Goal: Information Seeking & Learning: Check status

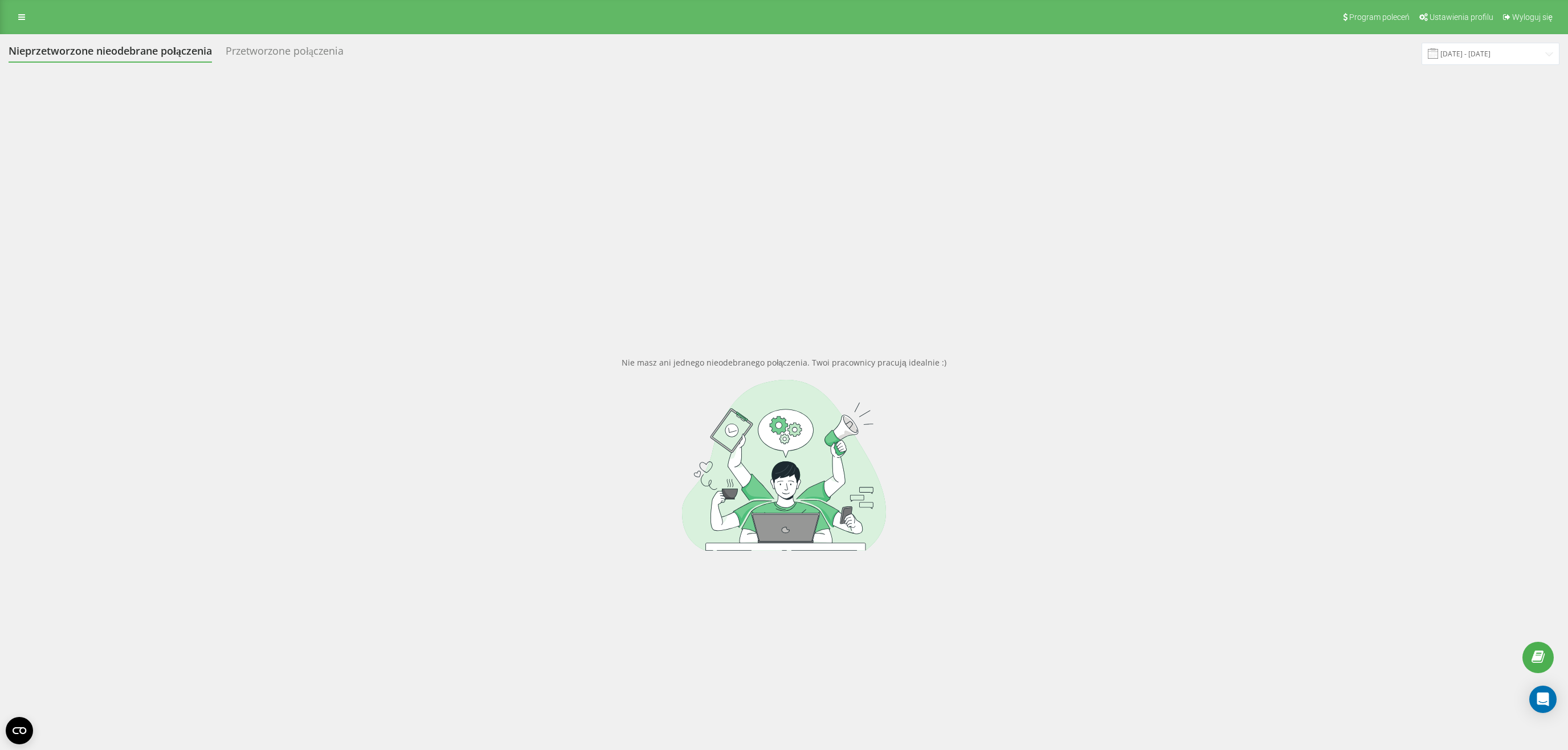
click at [263, 47] on div "Przetworzone połączenia" at bounding box center [285, 54] width 118 height 18
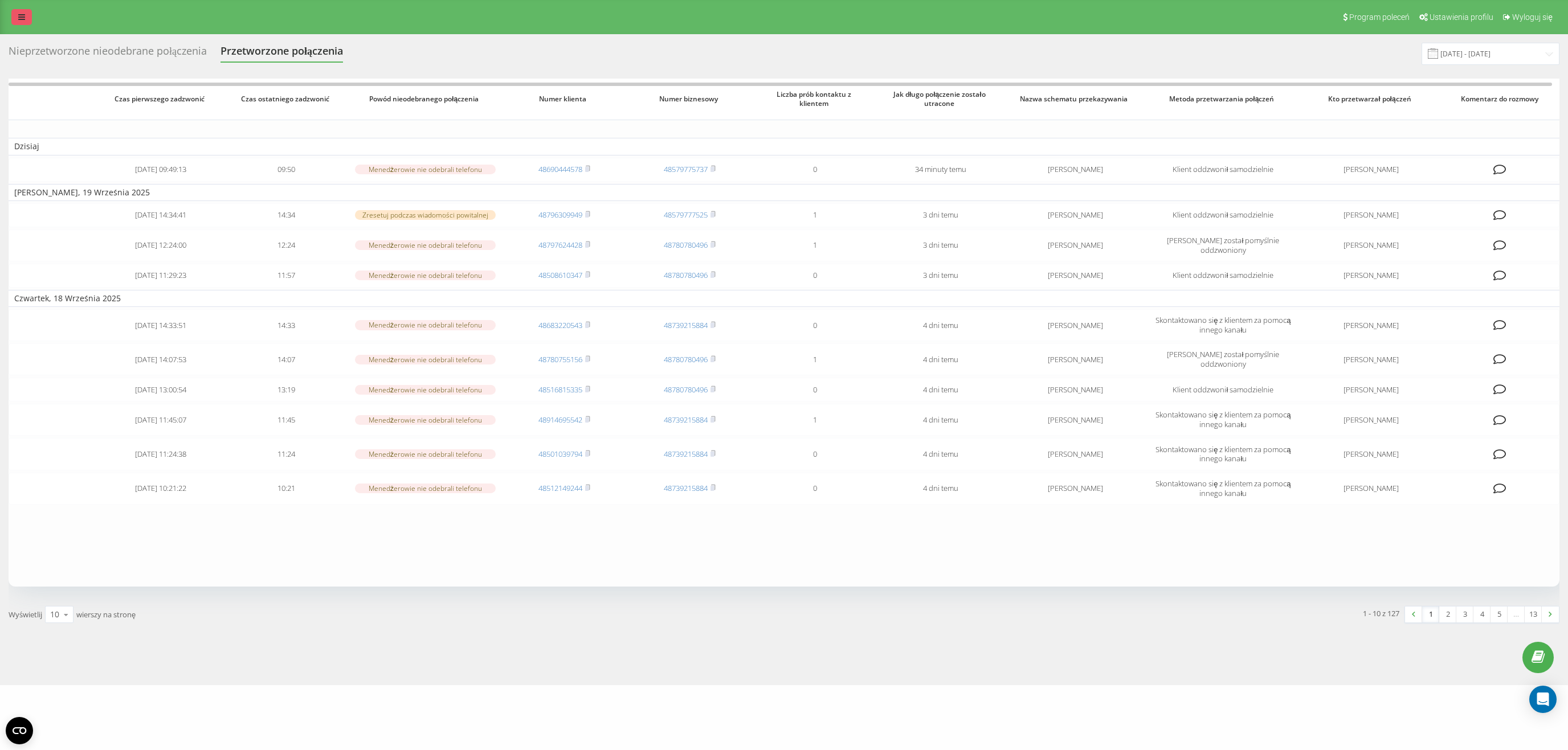
click at [22, 16] on icon at bounding box center [21, 17] width 7 height 8
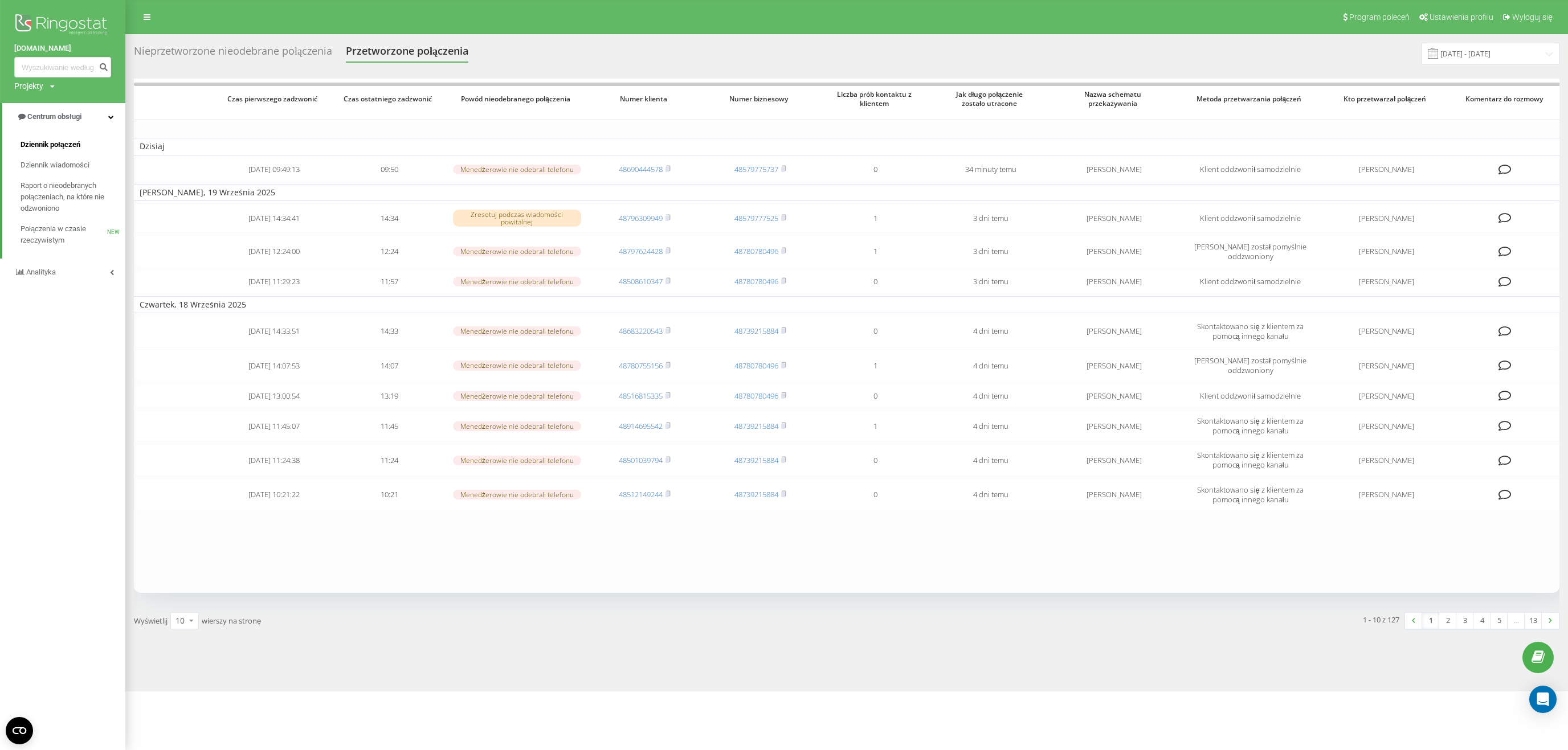
click at [70, 145] on span "Dziennik połączeń" at bounding box center [50, 144] width 60 height 12
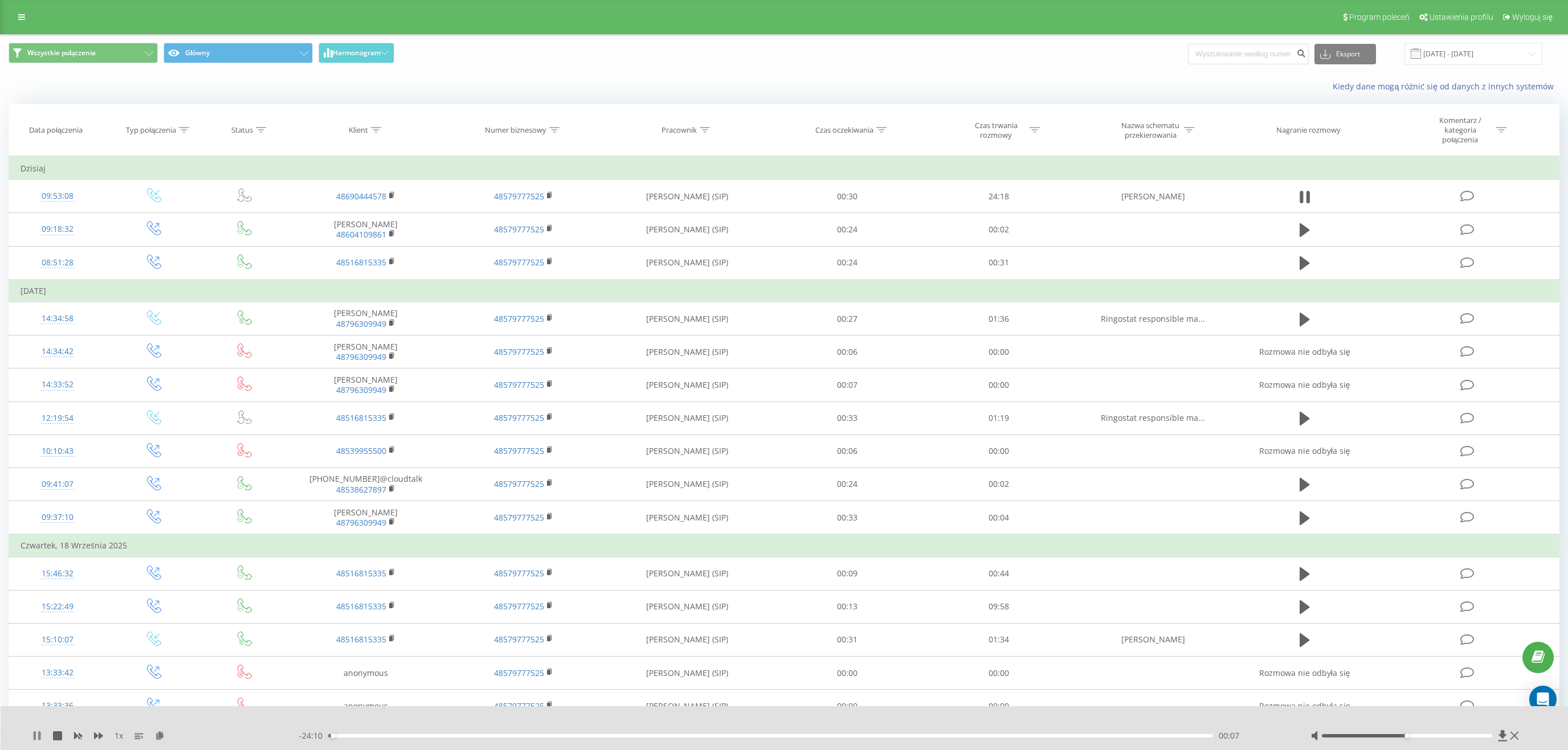
click at [38, 733] on icon at bounding box center [37, 736] width 9 height 9
click at [329, 737] on div "00:08" at bounding box center [771, 736] width 885 height 4
click at [36, 733] on icon at bounding box center [37, 736] width 9 height 9
click at [36, 735] on icon at bounding box center [35, 736] width 3 height 9
